Goal: Transaction & Acquisition: Purchase product/service

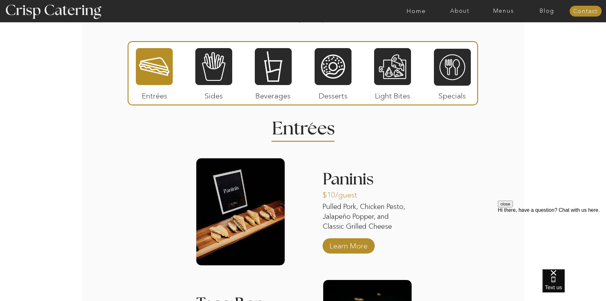
scroll to position [756, 0]
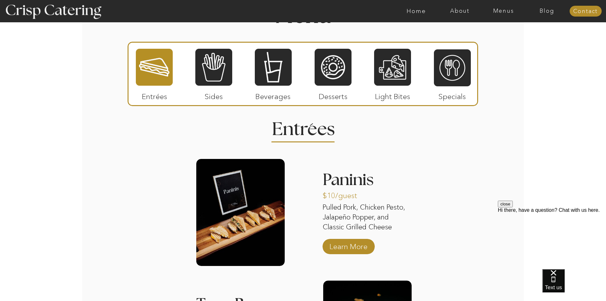
click at [373, 216] on p "Pulled Pork, Chicken Pesto, Jalapeño Popper, and Classic Grilled Cheese" at bounding box center [367, 217] width 88 height 31
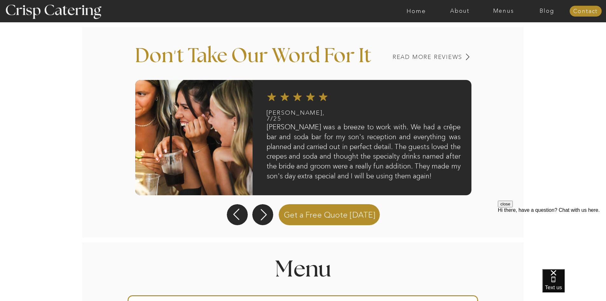
scroll to position [502, 0]
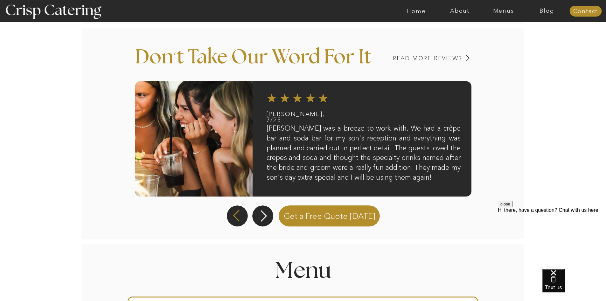
click at [235, 216] on icon at bounding box center [236, 215] width 6 height 11
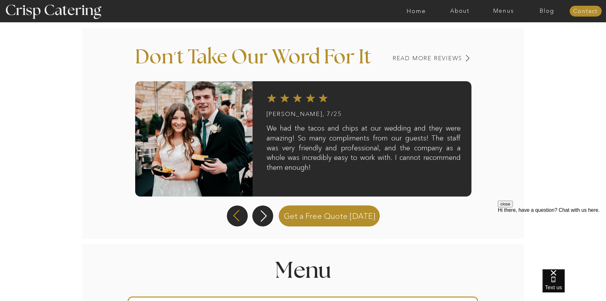
click at [235, 215] on icon at bounding box center [236, 215] width 15 height 13
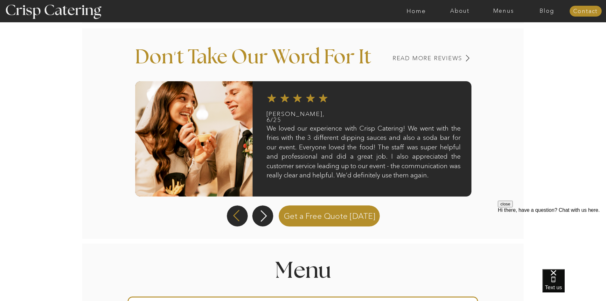
click at [241, 216] on icon at bounding box center [236, 215] width 15 height 13
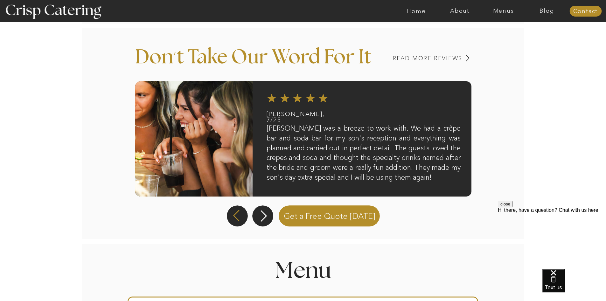
click at [241, 216] on icon at bounding box center [236, 215] width 15 height 13
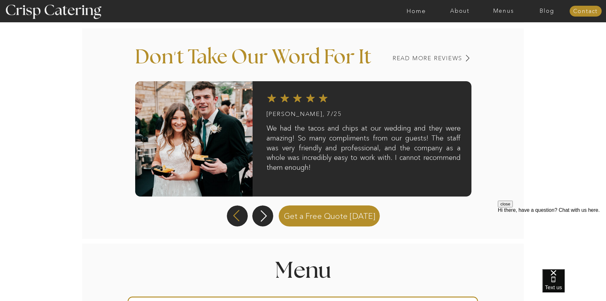
click at [241, 216] on icon at bounding box center [236, 215] width 15 height 13
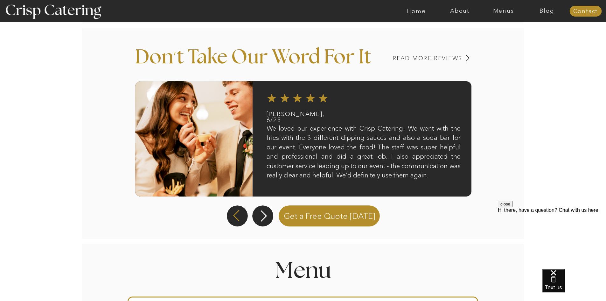
click at [241, 216] on icon at bounding box center [236, 215] width 15 height 13
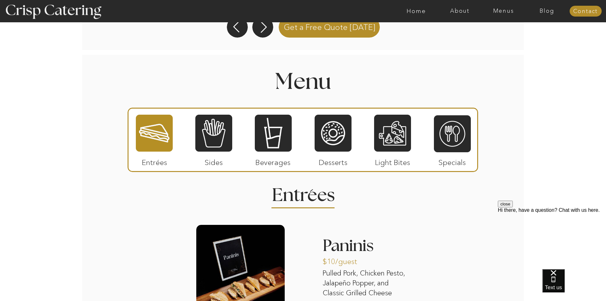
scroll to position [693, 0]
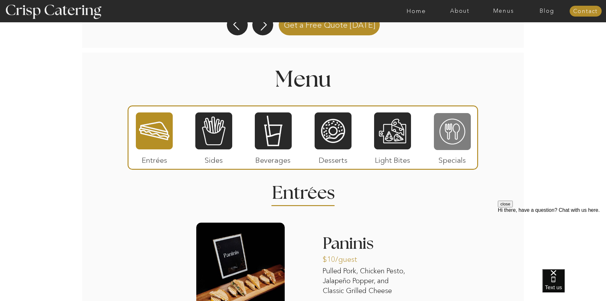
click at [460, 142] on div at bounding box center [452, 131] width 37 height 38
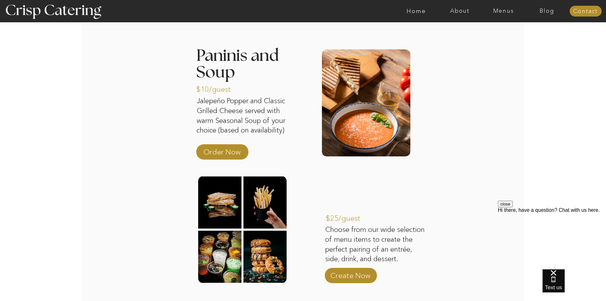
scroll to position [883, 0]
click at [234, 157] on p "Order Now" at bounding box center [222, 150] width 42 height 18
click at [231, 153] on p "Order Now" at bounding box center [222, 150] width 42 height 18
click at [227, 149] on p "Order Now" at bounding box center [222, 150] width 42 height 18
click at [218, 153] on p "Order Now" at bounding box center [222, 150] width 42 height 18
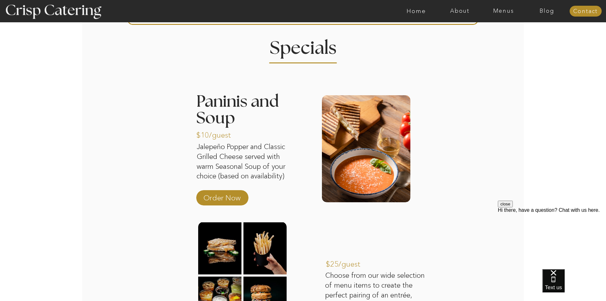
scroll to position [823, 0]
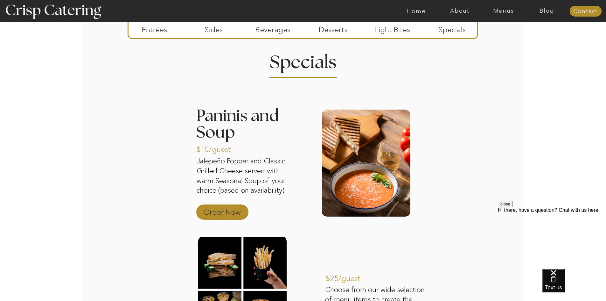
click at [232, 215] on p "Order Now" at bounding box center [222, 210] width 42 height 18
click at [218, 31] on p "Sides" at bounding box center [214, 28] width 42 height 18
click at [420, 11] on nav "Home" at bounding box center [417, 11] width 44 height 6
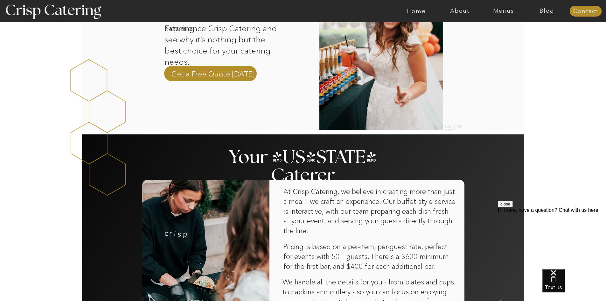
scroll to position [32, 0]
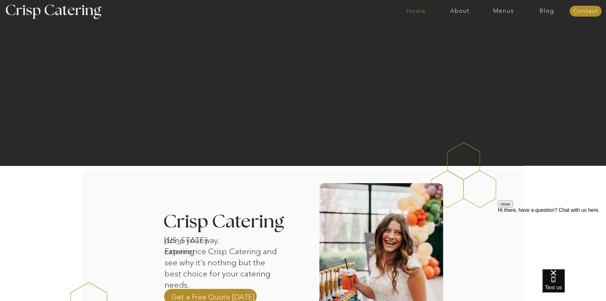
click at [414, 12] on nav "Home" at bounding box center [417, 11] width 44 height 6
click at [454, 11] on nav "About" at bounding box center [460, 11] width 44 height 6
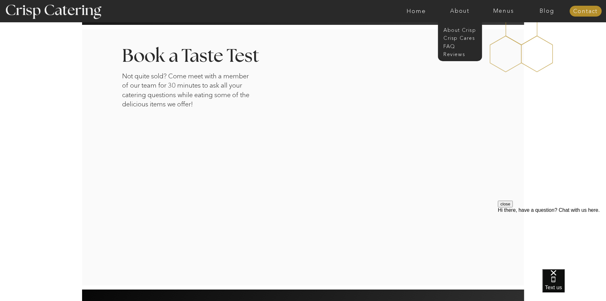
scroll to position [1042, 0]
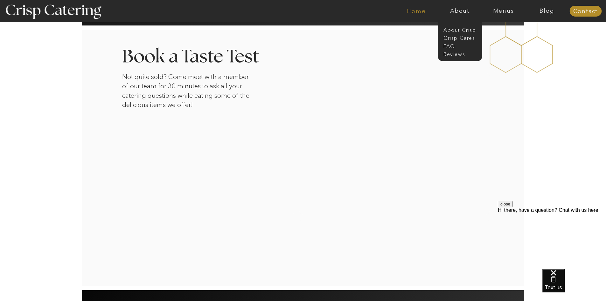
click at [417, 13] on nav "Home" at bounding box center [417, 11] width 44 height 6
click at [503, 10] on nav "Menus" at bounding box center [504, 11] width 44 height 6
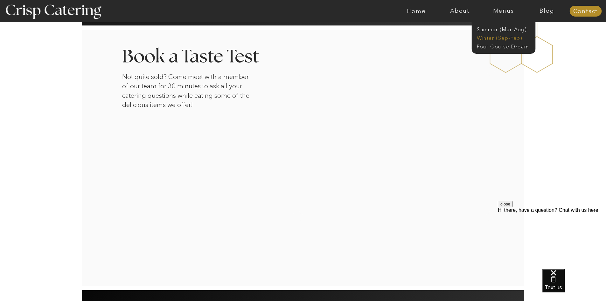
click at [489, 39] on nav "Winter (Sep-Feb)" at bounding box center [503, 37] width 52 height 6
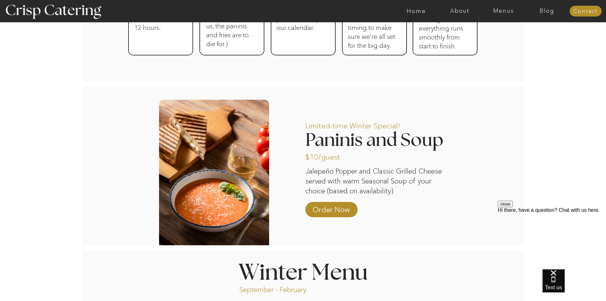
scroll to position [509, 0]
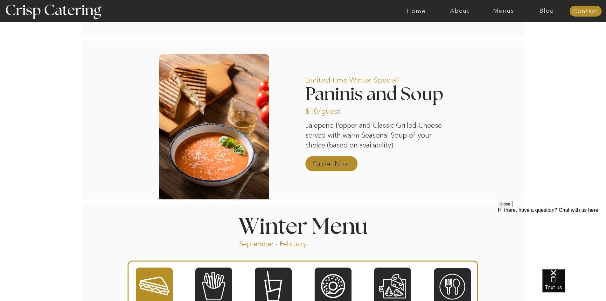
click at [338, 160] on p "Order Now" at bounding box center [331, 162] width 42 height 18
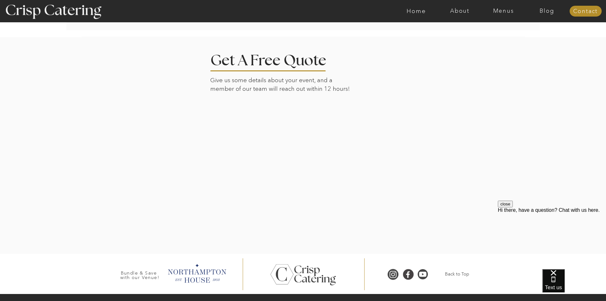
scroll to position [1444, 0]
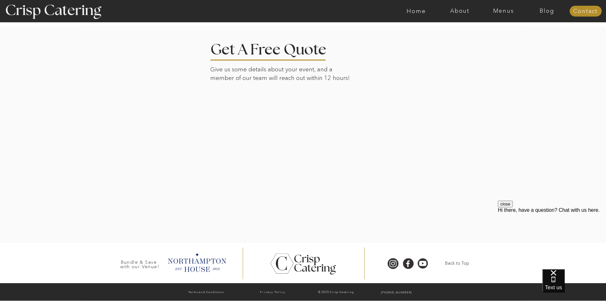
click at [440, 162] on div at bounding box center [303, 134] width 443 height 217
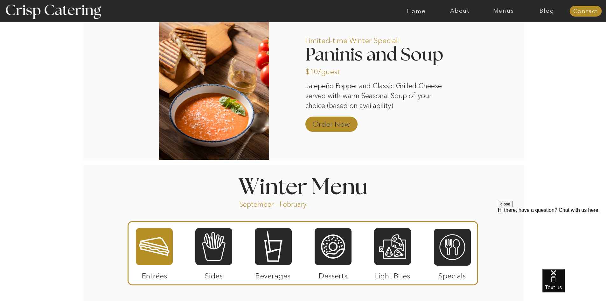
scroll to position [553, 0]
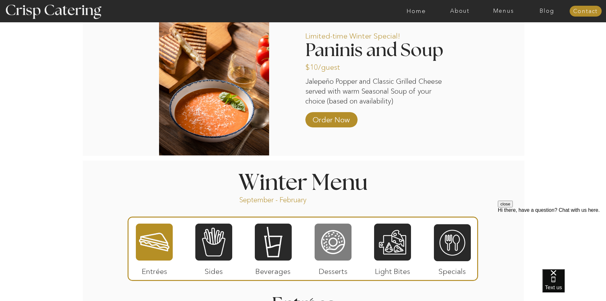
click at [339, 239] on div at bounding box center [333, 242] width 37 height 38
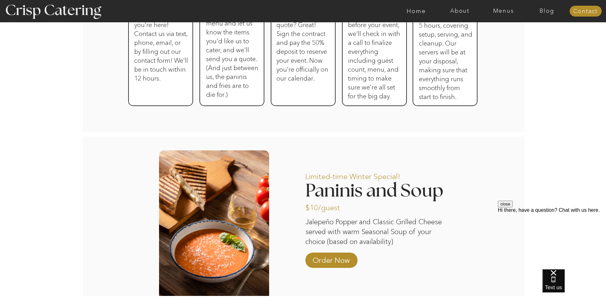
scroll to position [414, 0]
